Goal: Task Accomplishment & Management: Manage account settings

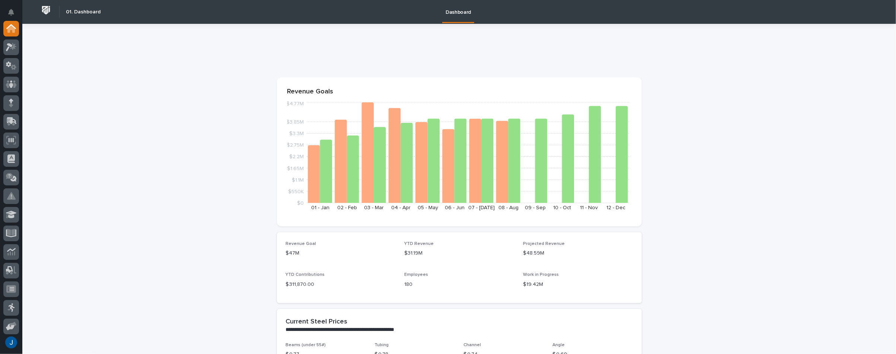
click at [10, 47] on icon at bounding box center [11, 47] width 11 height 9
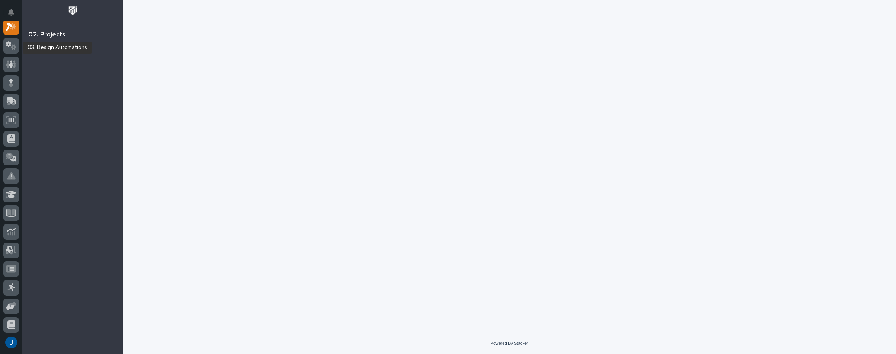
scroll to position [19, 0]
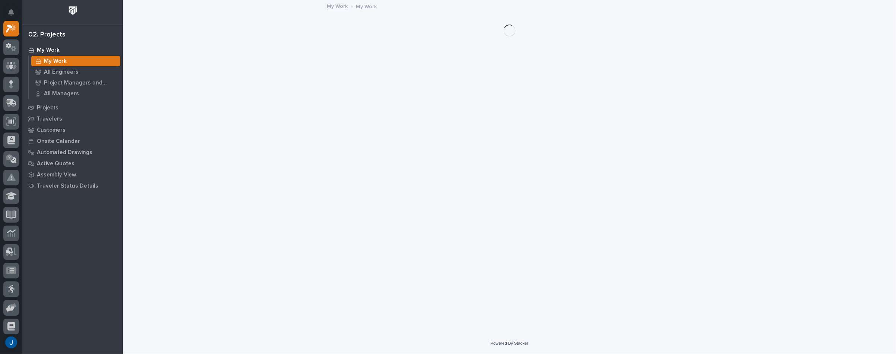
click at [51, 50] on p "My Work" at bounding box center [48, 50] width 23 height 7
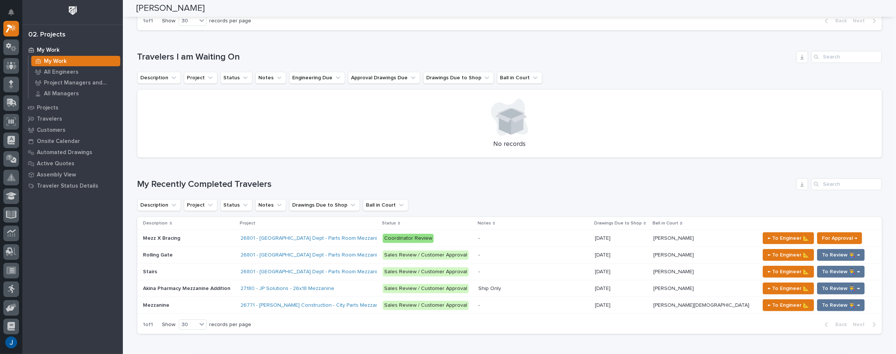
scroll to position [260, 0]
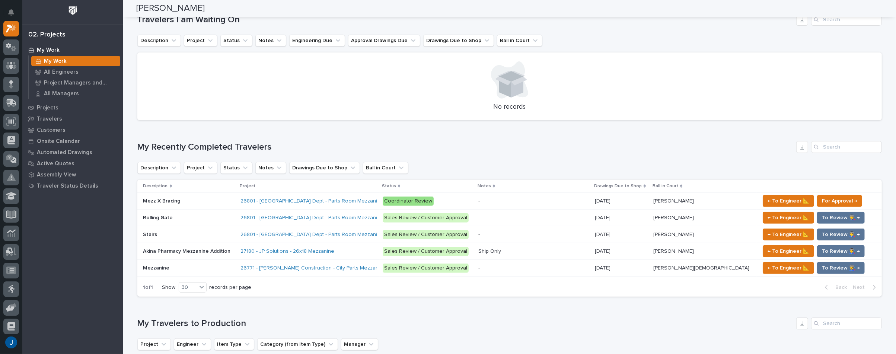
click at [160, 200] on p "Mezz X Bracing" at bounding box center [162, 200] width 39 height 8
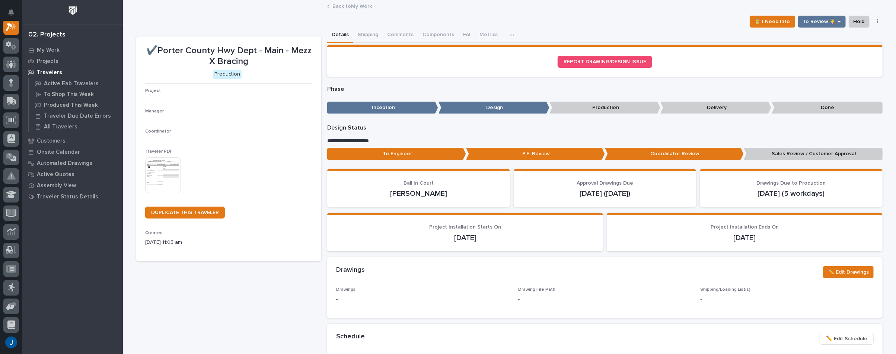
scroll to position [19, 0]
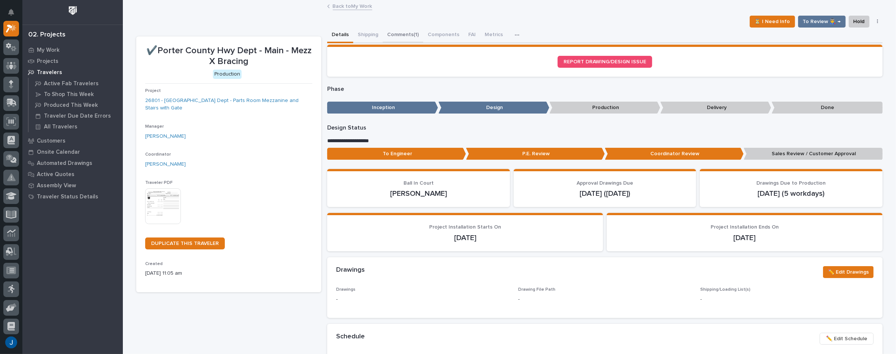
click at [405, 35] on button "Comments (1)" at bounding box center [402, 36] width 41 height 16
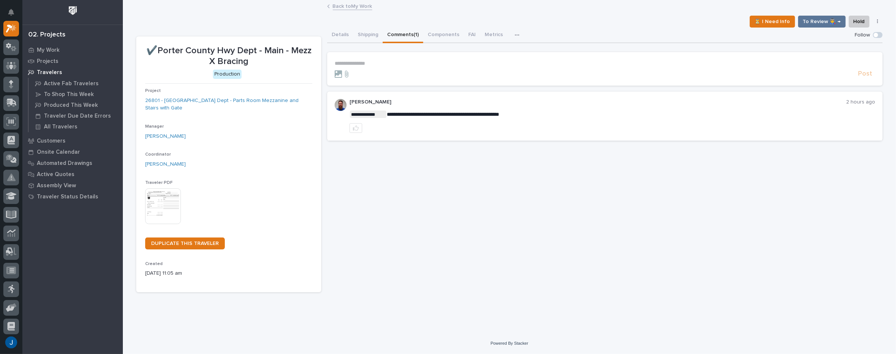
click at [592, 108] on div "**********" at bounding box center [611, 116] width 525 height 34
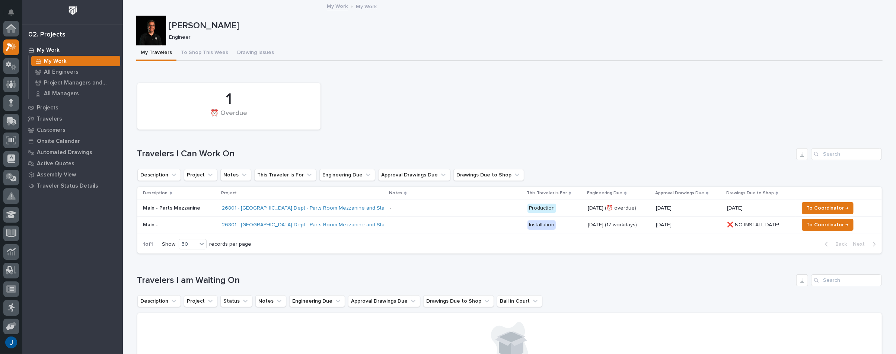
scroll to position [20, 0]
click at [75, 10] on img at bounding box center [73, 11] width 14 height 14
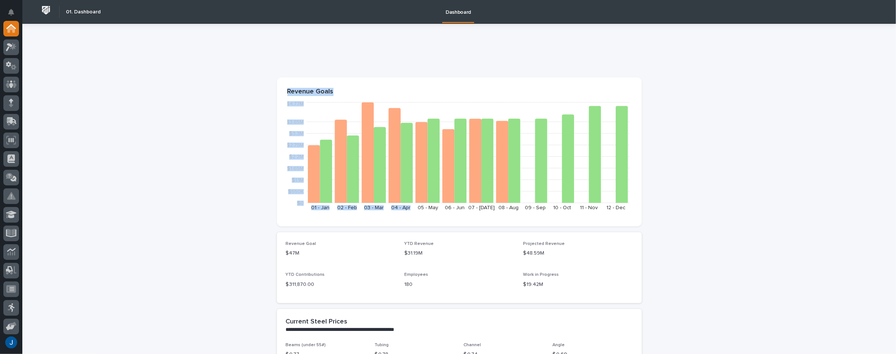
drag, startPoint x: 406, startPoint y: 100, endPoint x: 473, endPoint y: 63, distance: 76.6
